Goal: Task Accomplishment & Management: Manage account settings

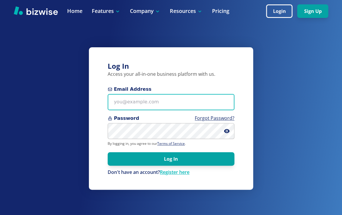
click at [152, 103] on input "Email Address" at bounding box center [171, 102] width 127 height 16
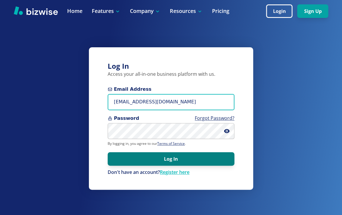
type input "[EMAIL_ADDRESS][DOMAIN_NAME]"
click at [177, 159] on button "Log In" at bounding box center [171, 158] width 127 height 13
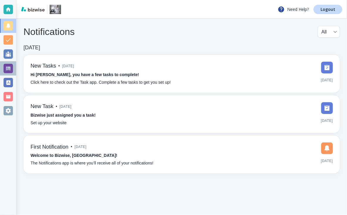
click at [8, 70] on div at bounding box center [8, 68] width 9 height 9
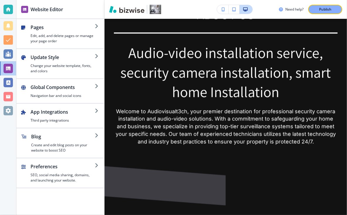
scroll to position [369, 0]
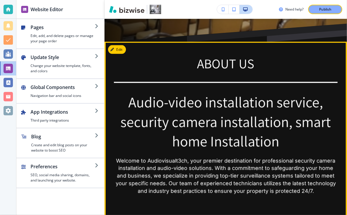
click at [327, 99] on p "Audio-video installation service, security camera installation, smart home Inst…" at bounding box center [225, 121] width 223 height 59
click at [121, 45] on button "Edit This Section" at bounding box center [128, 49] width 40 height 9
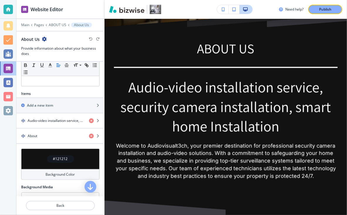
scroll to position [169, 0]
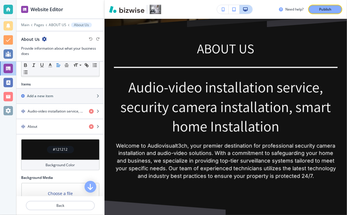
click at [65, 150] on h4 "#121212" at bounding box center [60, 149] width 15 height 5
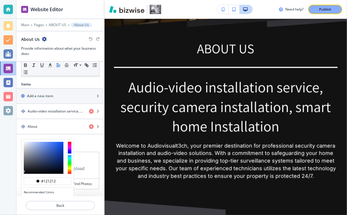
click at [70, 152] on div at bounding box center [70, 158] width 4 height 32
drag, startPoint x: 24, startPoint y: 169, endPoint x: 38, endPoint y: 164, distance: 14.3
click at [38, 164] on div at bounding box center [44, 158] width 40 height 32
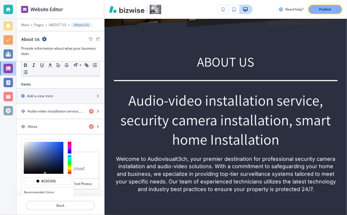
drag, startPoint x: 38, startPoint y: 164, endPoint x: 45, endPoint y: 171, distance: 10.4
click at [45, 172] on div at bounding box center [44, 172] width 1 height 1
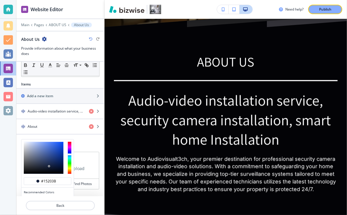
drag, startPoint x: 45, startPoint y: 171, endPoint x: 49, endPoint y: 164, distance: 7.4
click at [49, 165] on div at bounding box center [48, 165] width 1 height 1
type input "#16223e"
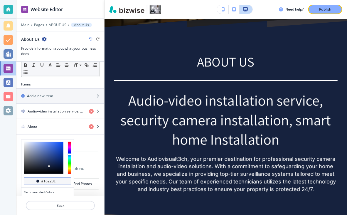
click at [51, 181] on input "#16223e" at bounding box center [50, 181] width 21 height 5
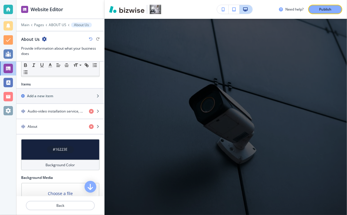
scroll to position [2029, 0]
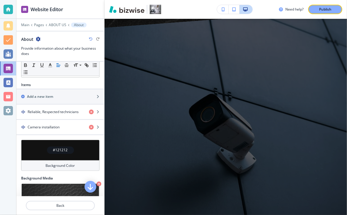
scroll to position [178, 0]
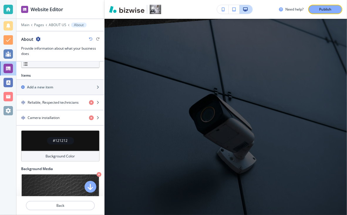
click at [59, 139] on h4 "#121212" at bounding box center [60, 140] width 15 height 5
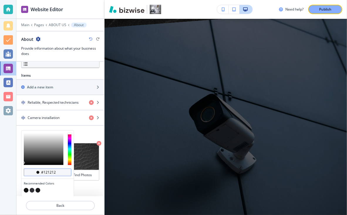
drag, startPoint x: 41, startPoint y: 171, endPoint x: 55, endPoint y: 169, distance: 14.1
click at [55, 170] on input "#121212" at bounding box center [50, 172] width 21 height 5
paste input "6223e"
type input "#16223e"
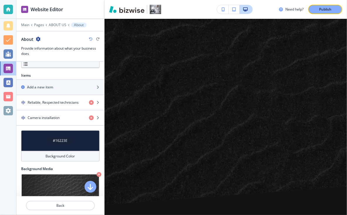
scroll to position [2893, 0]
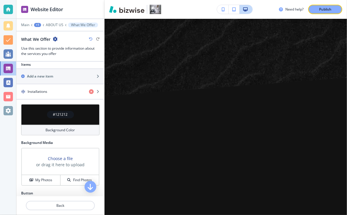
scroll to position [205, 0]
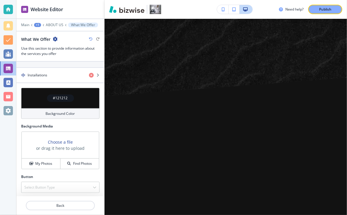
click at [77, 97] on div "#121212" at bounding box center [60, 98] width 78 height 21
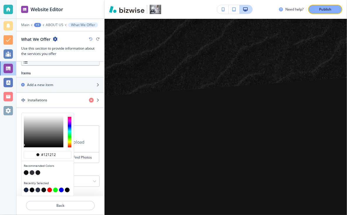
scroll to position [179, 0]
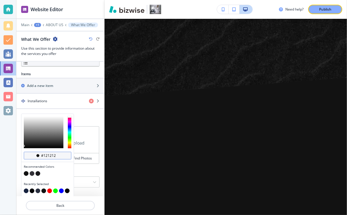
drag, startPoint x: 41, startPoint y: 154, endPoint x: 57, endPoint y: 153, distance: 15.6
click at [57, 153] on input "#121212" at bounding box center [50, 155] width 21 height 5
paste input "6223e"
type input "#16223e"
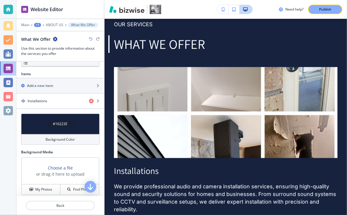
scroll to position [2343, 0]
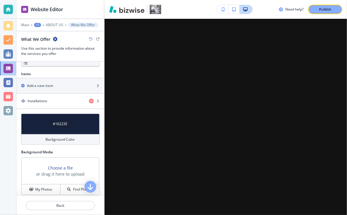
scroll to position [3170, 0]
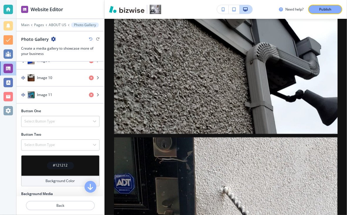
scroll to position [389, 0]
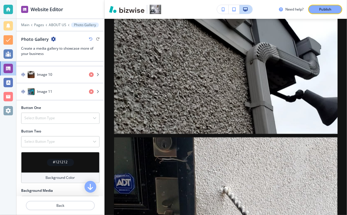
click at [77, 161] on div "#121212" at bounding box center [60, 162] width 78 height 21
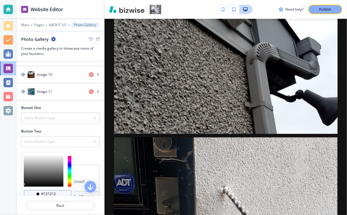
drag, startPoint x: 42, startPoint y: 191, endPoint x: 57, endPoint y: 191, distance: 15.8
click at [57, 191] on input "#121212" at bounding box center [50, 193] width 21 height 5
paste input "6223e"
type input "#16223e"
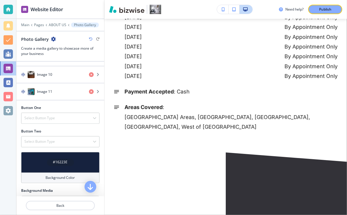
scroll to position [5983, 0]
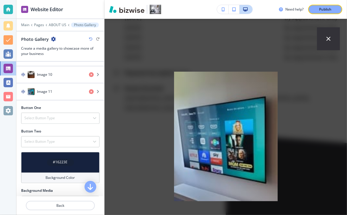
click at [325, 40] on icon "button" at bounding box center [328, 38] width 7 height 7
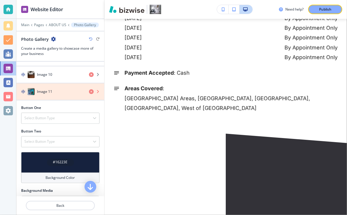
click at [89, 89] on icon "button" at bounding box center [91, 91] width 5 height 5
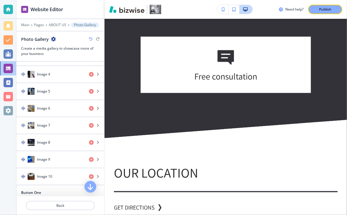
scroll to position [286, 0]
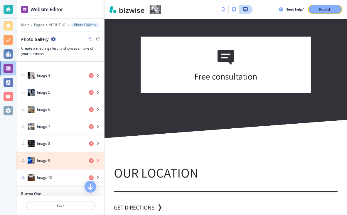
click at [89, 158] on icon "button" at bounding box center [91, 160] width 5 height 5
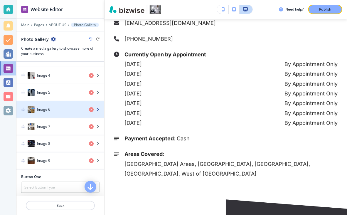
click at [49, 107] on h4 "Image 6" at bounding box center [43, 109] width 13 height 5
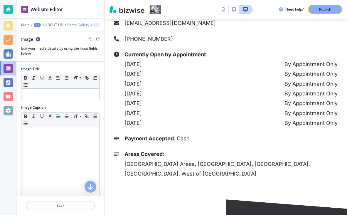
click at [80, 25] on p "Photo Gallery" at bounding box center [78, 25] width 22 height 4
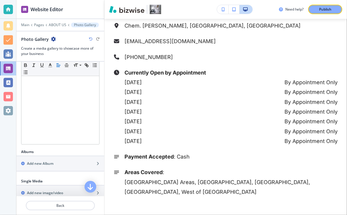
scroll to position [0, 0]
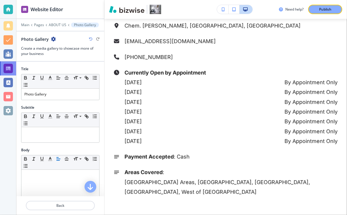
click at [11, 70] on div at bounding box center [8, 68] width 9 height 9
click at [6, 68] on div at bounding box center [8, 68] width 9 height 9
click at [6, 56] on div at bounding box center [8, 53] width 9 height 9
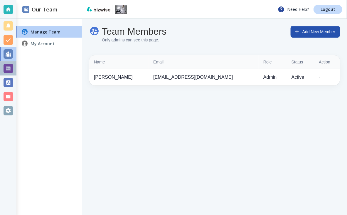
click at [8, 69] on div at bounding box center [8, 68] width 9 height 9
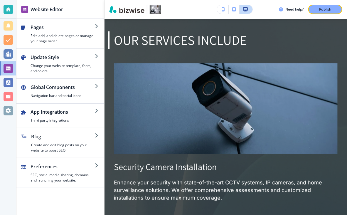
scroll to position [1059, 0]
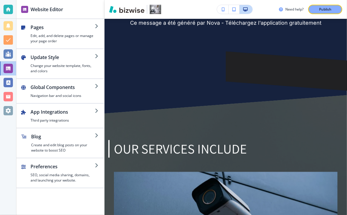
scroll to position [958, 0]
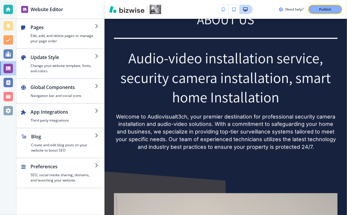
scroll to position [413, 0]
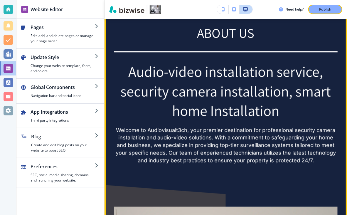
click at [292, 65] on p "Audio-video installation service, security camera installation, smart home Inst…" at bounding box center [225, 91] width 223 height 59
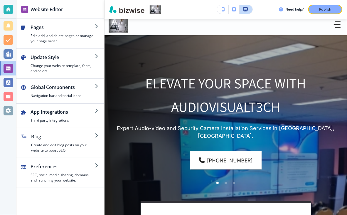
scroll to position [0, 0]
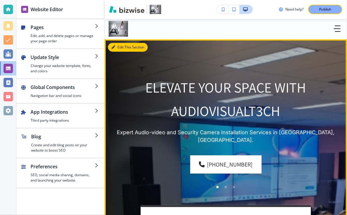
click at [119, 49] on button "Edit This Section" at bounding box center [128, 47] width 40 height 9
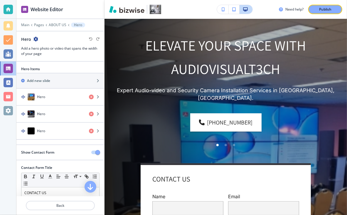
scroll to position [39, 0]
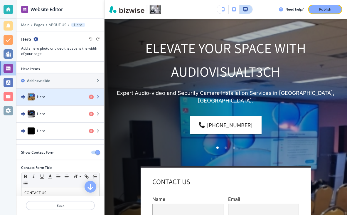
click at [96, 95] on icon "button" at bounding box center [98, 97] width 4 height 4
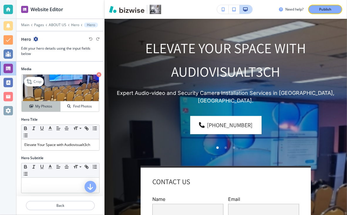
click at [52, 107] on div "My Photos" at bounding box center [41, 105] width 38 height 5
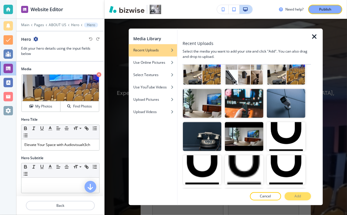
scroll to position [181, 0]
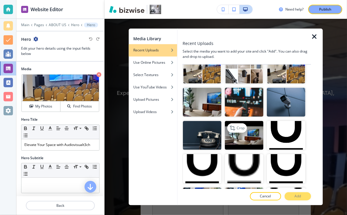
click at [235, 129] on img "button" at bounding box center [244, 135] width 38 height 29
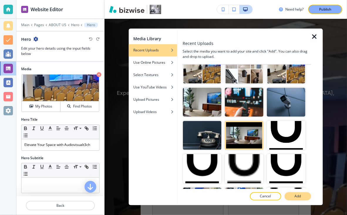
click at [299, 194] on p "Add" at bounding box center [297, 196] width 6 height 5
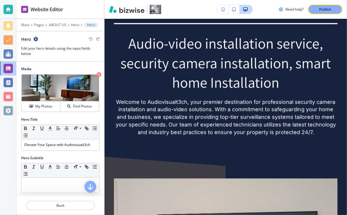
scroll to position [443, 0]
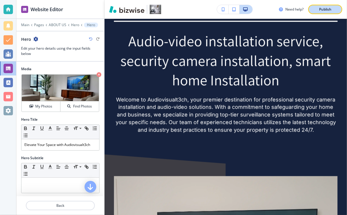
click at [319, 10] on p "Publish" at bounding box center [325, 9] width 12 height 5
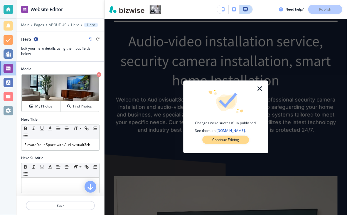
click at [229, 139] on p "Continue Editing" at bounding box center [225, 139] width 27 height 5
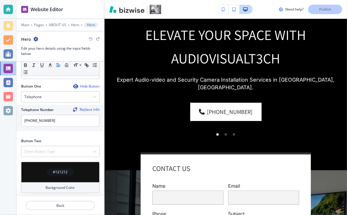
scroll to position [35, 0]
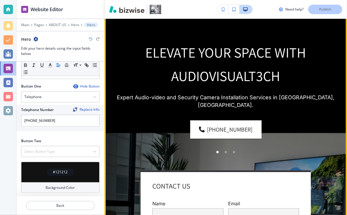
click at [280, 56] on span "Elevate Your Space with Audiovisualt3ch" at bounding box center [226, 64] width 163 height 42
click at [309, 45] on p "Elevate Your Space with Audiovisualt3ch" at bounding box center [225, 63] width 223 height 47
click at [323, 51] on p "Elevate Your Space with Audiovisualt3ch" at bounding box center [225, 63] width 223 height 47
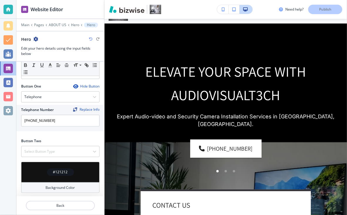
scroll to position [0, 0]
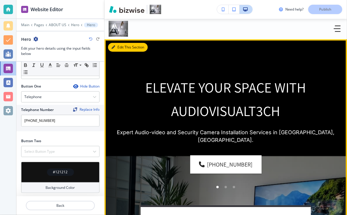
click at [121, 47] on button "Edit This Section" at bounding box center [128, 47] width 40 height 9
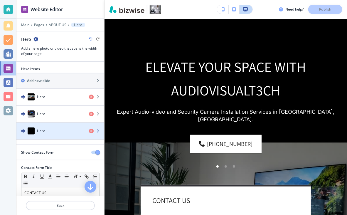
click at [60, 131] on div "Hero" at bounding box center [50, 130] width 68 height 7
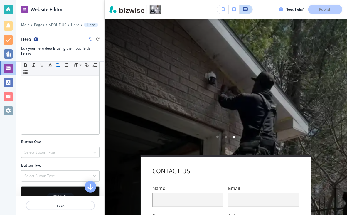
scroll to position [194, 0]
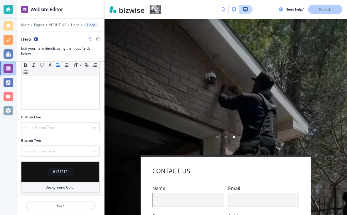
click at [60, 169] on h4 "#121212" at bounding box center [60, 171] width 15 height 5
click at [58, 169] on h4 "#121212" at bounding box center [60, 171] width 15 height 5
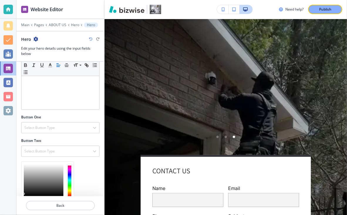
type input "#1c1c1c"
click at [58, 168] on div at bounding box center [44, 180] width 40 height 32
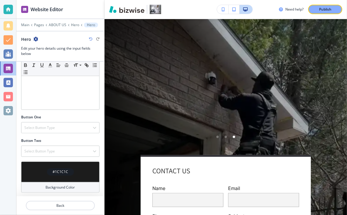
click at [70, 172] on div "#1C1C1C" at bounding box center [60, 171] width 27 height 7
click at [62, 171] on h4 "#1C1C1C" at bounding box center [60, 171] width 16 height 5
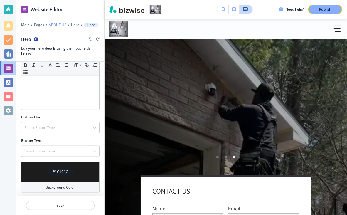
click at [59, 26] on p "ABOUT US" at bounding box center [58, 25] width 18 height 4
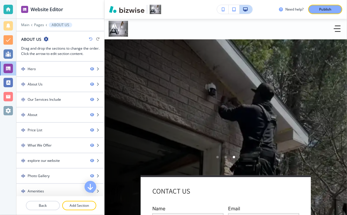
drag, startPoint x: 104, startPoint y: 82, endPoint x: 103, endPoint y: 75, distance: 7.1
click at [103, 75] on div "Website Editor Main Pages ABOUT US ABOUT US Drag and drop the sections to chang…" at bounding box center [60, 107] width 88 height 215
click at [6, 65] on div at bounding box center [8, 68] width 9 height 9
click at [6, 55] on div at bounding box center [8, 53] width 9 height 9
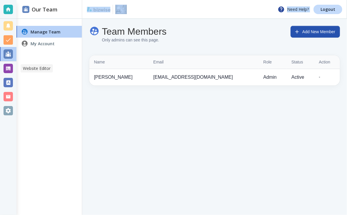
click at [9, 70] on div at bounding box center [8, 68] width 9 height 9
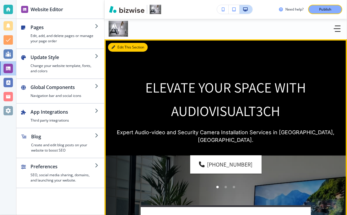
click at [119, 47] on button "Edit This Section" at bounding box center [128, 47] width 40 height 9
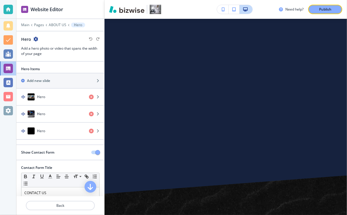
scroll to position [2731, 0]
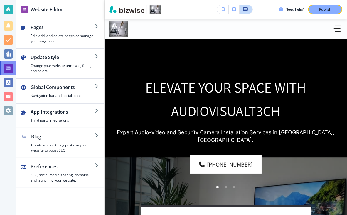
click at [8, 67] on div at bounding box center [8, 68] width 9 height 9
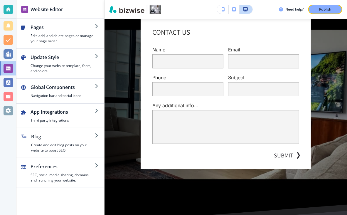
scroll to position [203, 0]
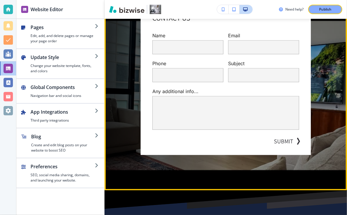
click at [243, 140] on div "CONTACT US Name Email Phone Subject Any additional info... x SUBMIT" at bounding box center [225, 78] width 170 height 152
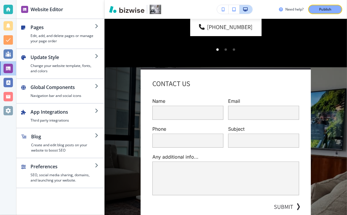
scroll to position [127, 0]
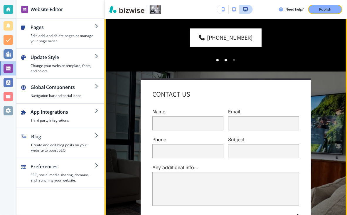
click at [223, 56] on div at bounding box center [225, 60] width 8 height 8
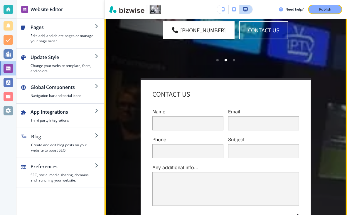
click at [233, 91] on div "CONTACT US Name Email Phone Subject Any additional info... x SUBMIT" at bounding box center [225, 154] width 170 height 152
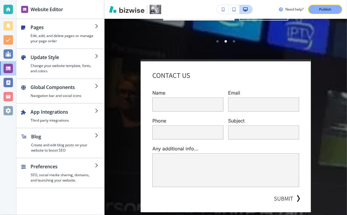
scroll to position [164, 0]
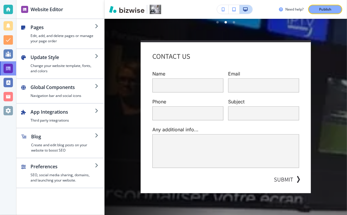
click at [10, 65] on div at bounding box center [8, 68] width 9 height 9
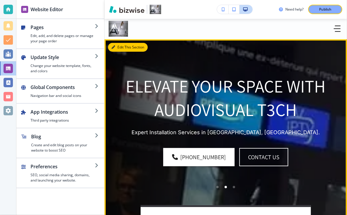
click at [120, 50] on button "Edit This Section" at bounding box center [128, 47] width 40 height 9
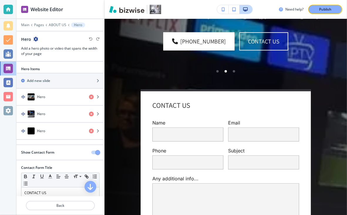
scroll to position [135, 0]
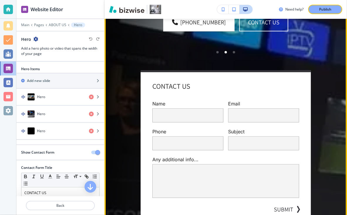
drag, startPoint x: 273, startPoint y: 71, endPoint x: 290, endPoint y: 55, distance: 22.8
click at [290, 70] on div "CONTACT US Name Email Phone Subject Any additional info... x SUBMIT" at bounding box center [225, 146] width 170 height 152
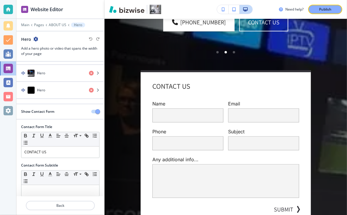
scroll to position [44, 0]
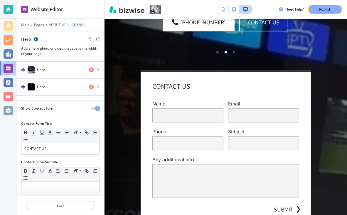
click at [91, 106] on button "button" at bounding box center [95, 108] width 8 height 4
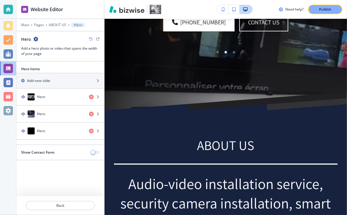
scroll to position [134, 0]
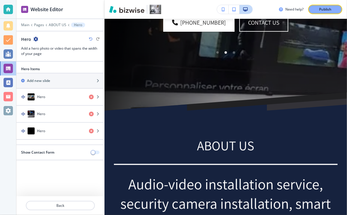
click at [97, 150] on button "button" at bounding box center [95, 152] width 8 height 4
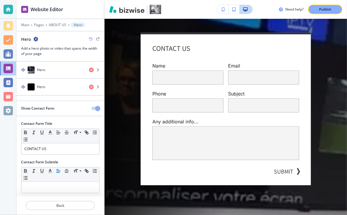
scroll to position [191, 0]
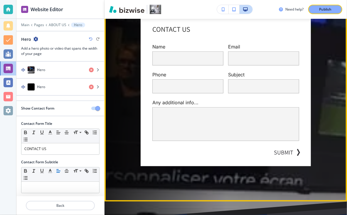
click at [255, 148] on div "SUBMIT" at bounding box center [225, 152] width 147 height 9
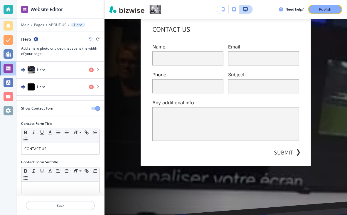
scroll to position [8, 0]
